Goal: Information Seeking & Learning: Learn about a topic

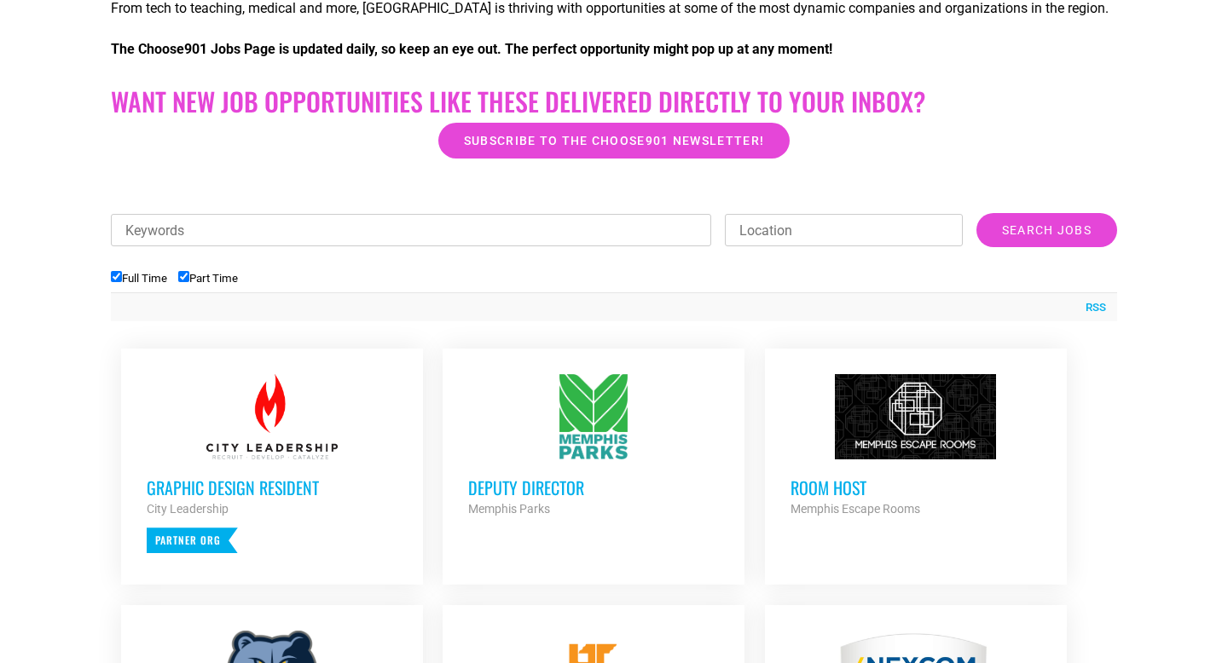
scroll to position [435, 0]
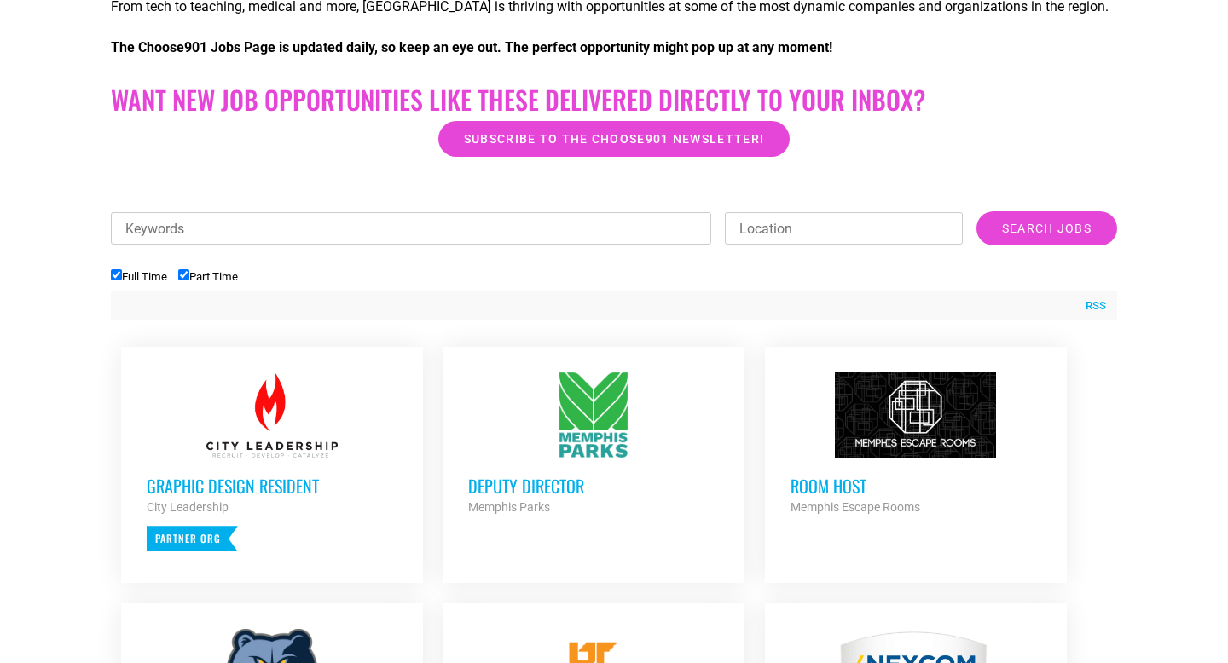
click at [189, 276] on input "Part Time" at bounding box center [183, 274] width 11 height 11
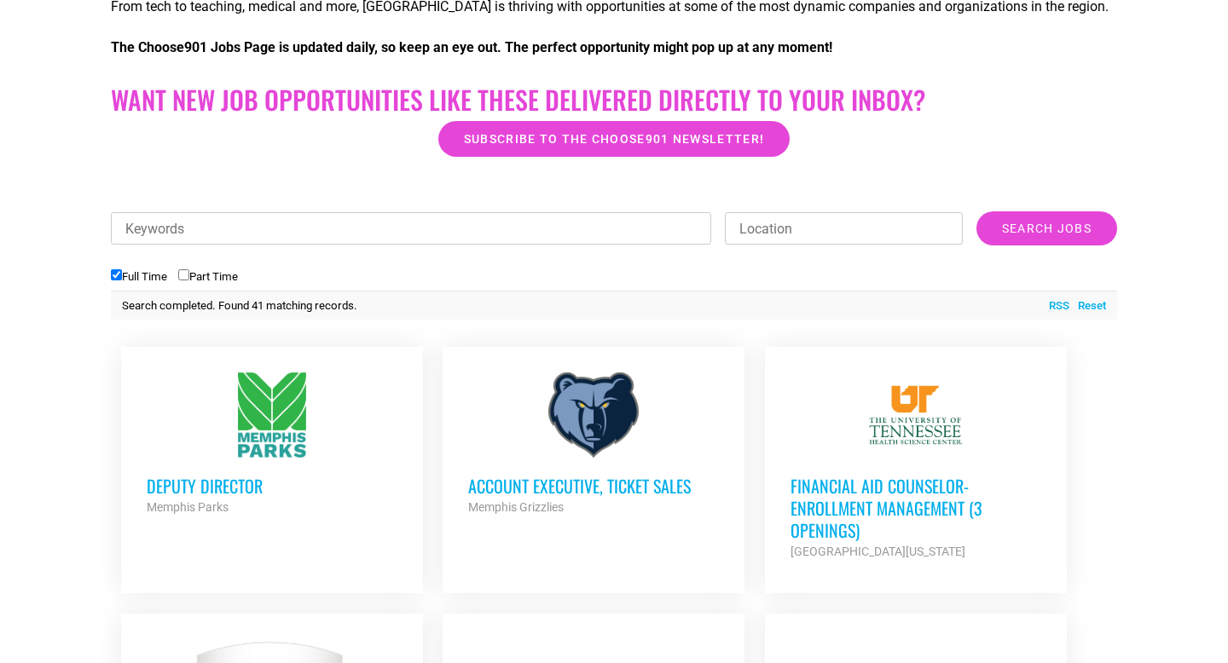
click at [189, 274] on input "Part Time" at bounding box center [183, 274] width 11 height 11
checkbox input "true"
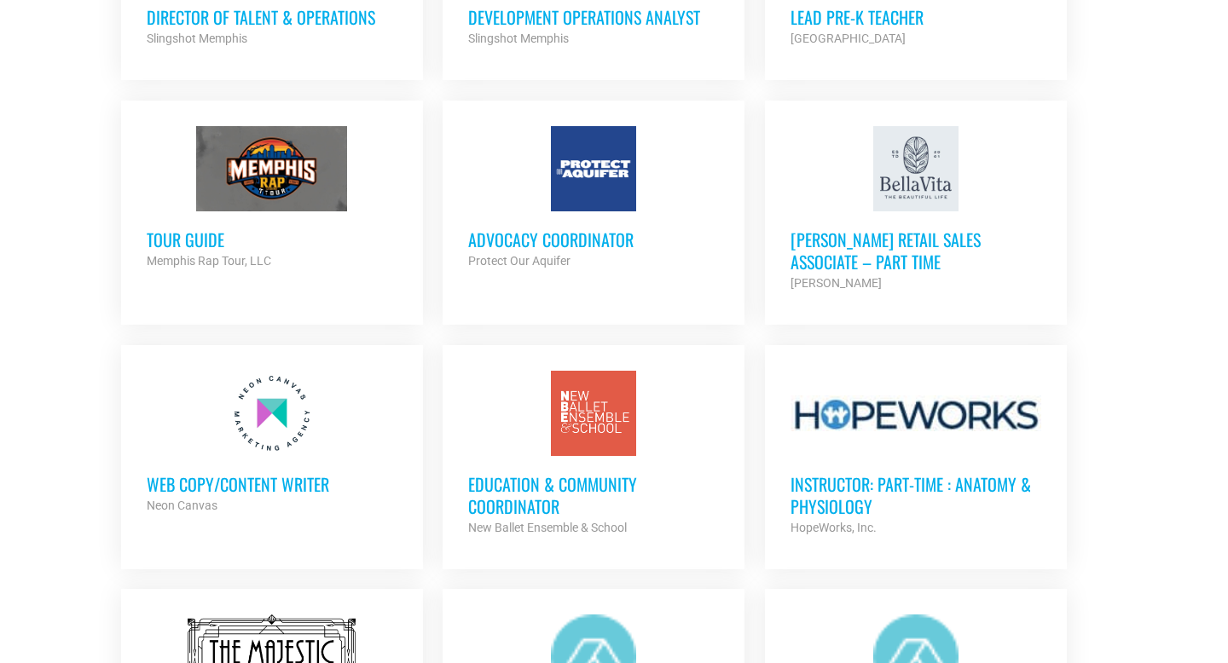
scroll to position [1429, 0]
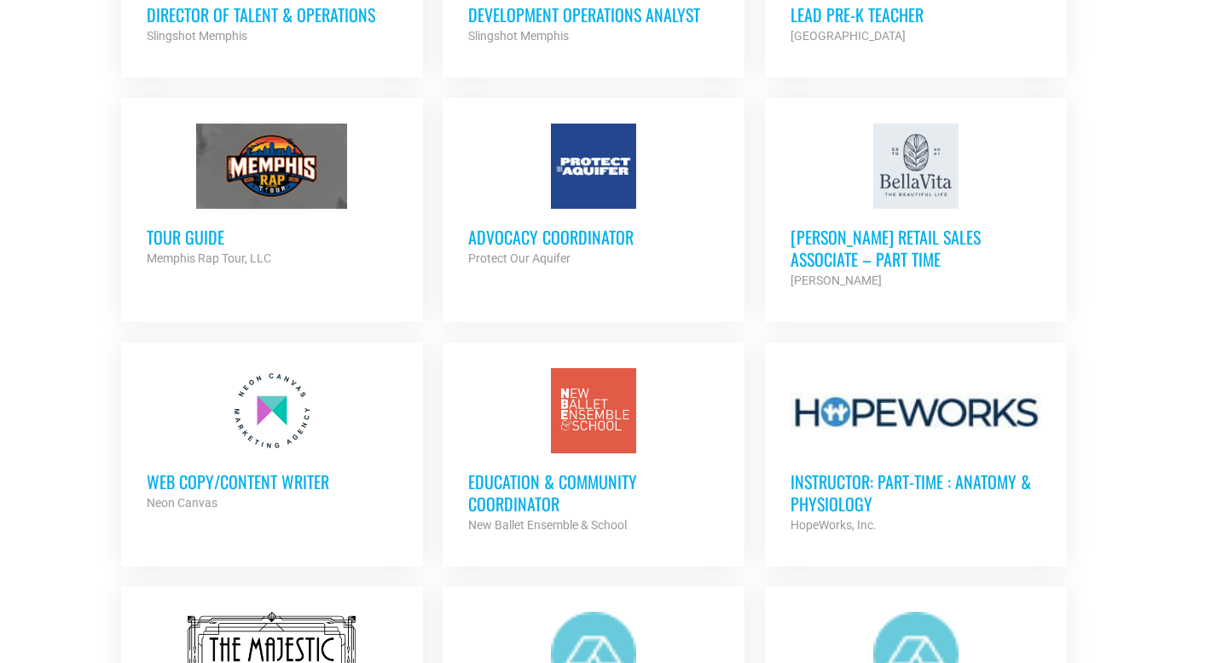
click at [512, 227] on h3 "Advocacy Coordinator" at bounding box center [593, 237] width 251 height 22
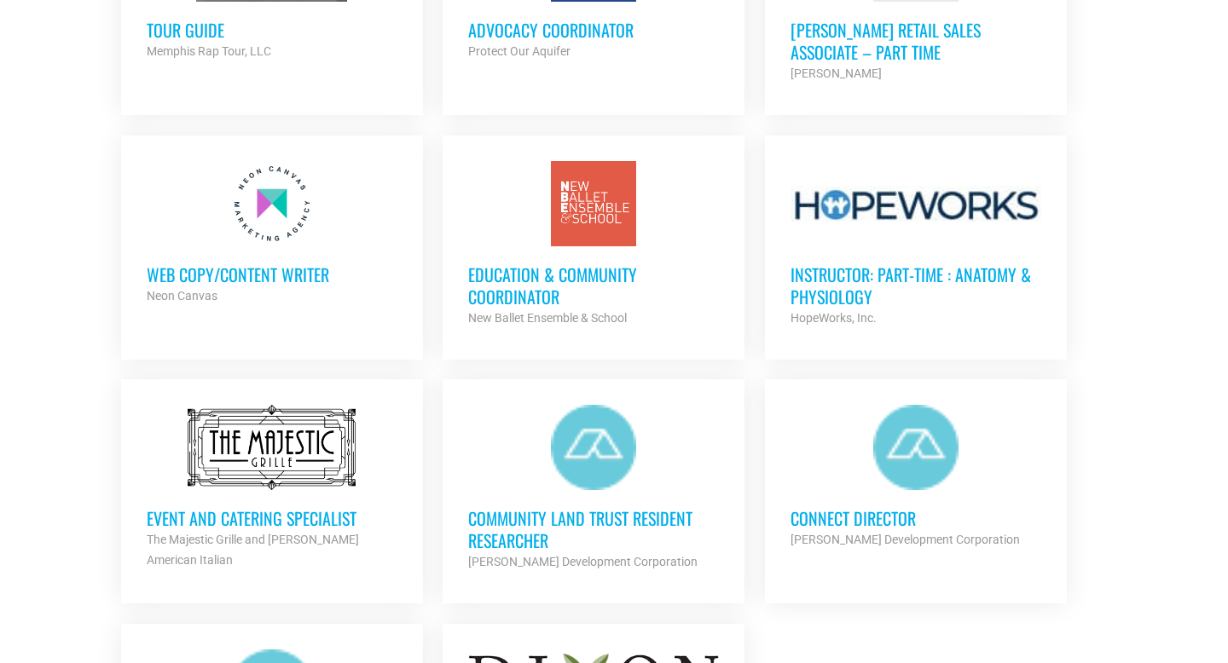
scroll to position [1645, 0]
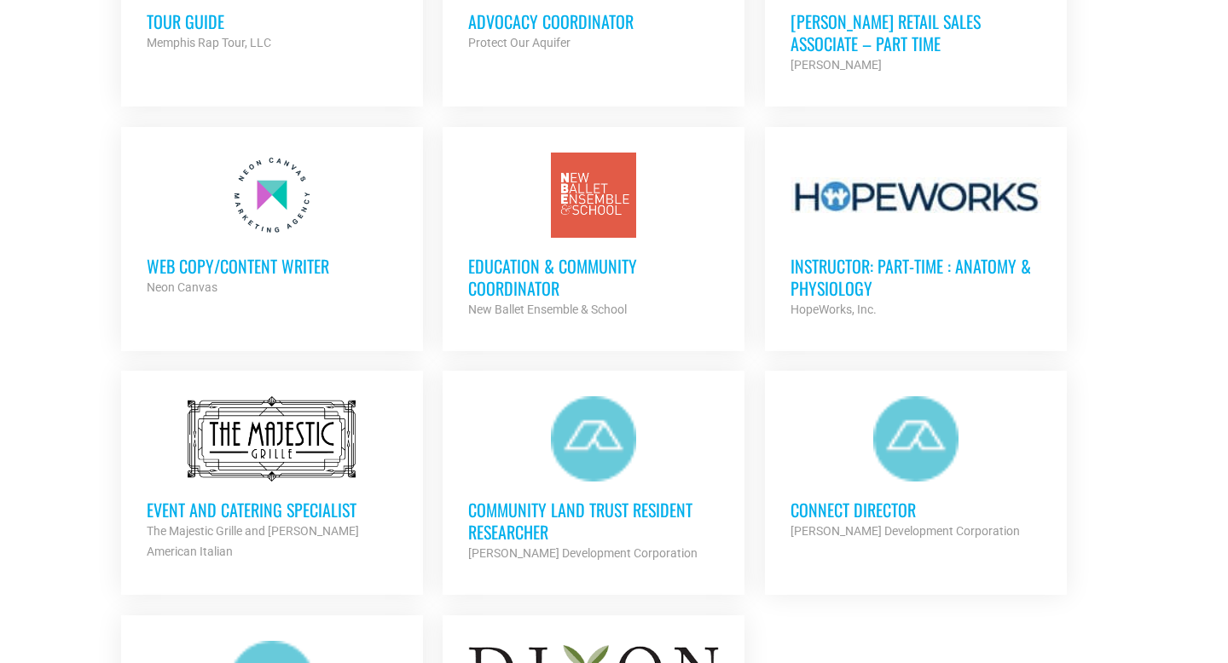
click at [514, 275] on h3 "Education & Community Coordinator" at bounding box center [593, 277] width 251 height 44
